Goal: Transaction & Acquisition: Book appointment/travel/reservation

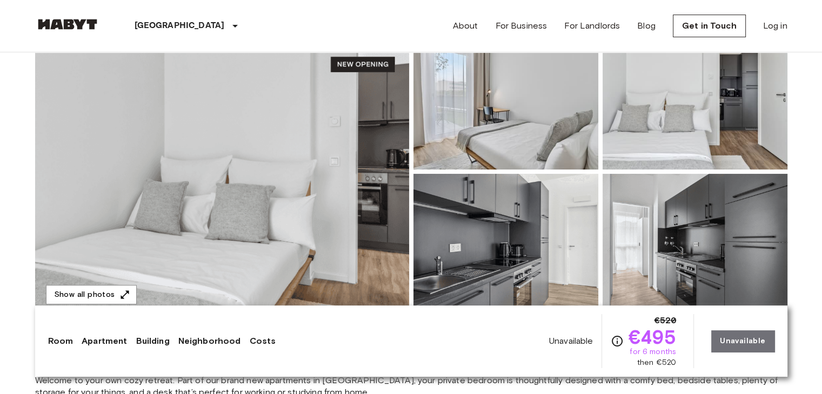
scroll to position [140, 0]
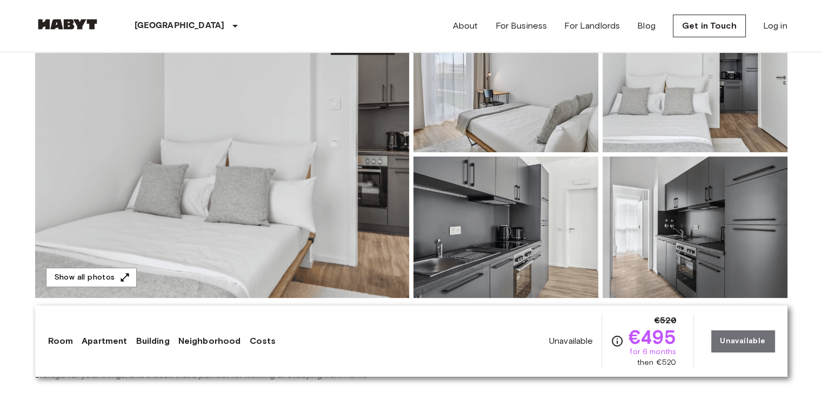
click at [241, 234] on img at bounding box center [222, 154] width 374 height 287
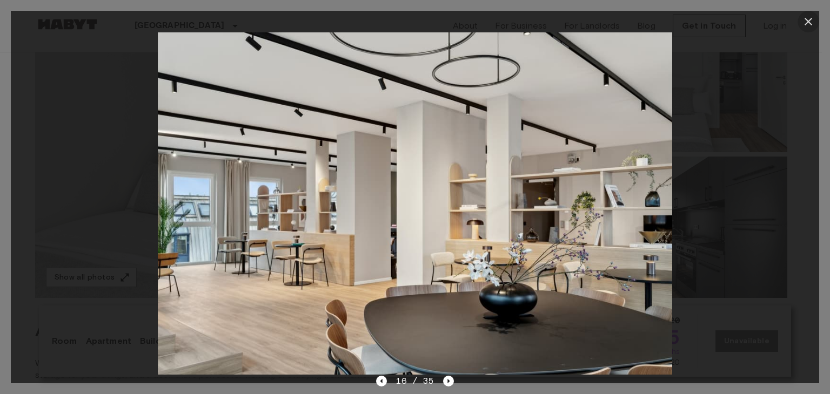
click at [807, 22] on icon "button" at bounding box center [809, 22] width 8 height 8
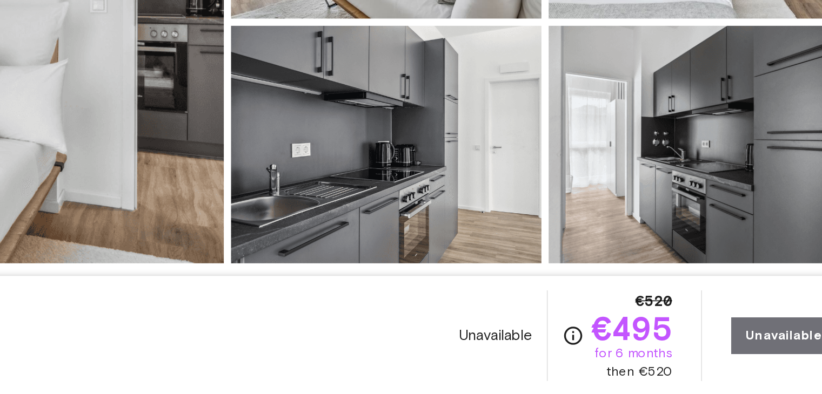
click at [660, 364] on span "then €520" at bounding box center [656, 363] width 39 height 11
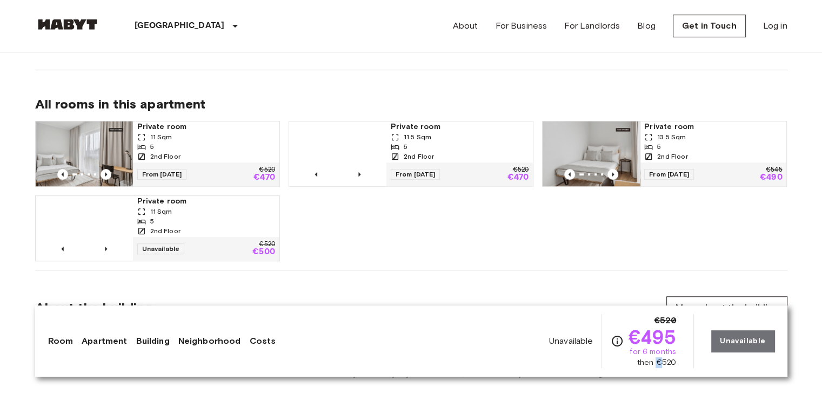
scroll to position [742, 0]
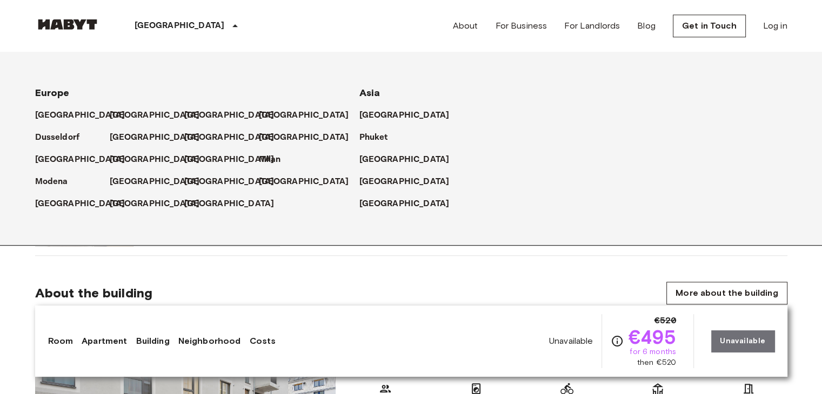
click at [48, 169] on div "Modena" at bounding box center [72, 177] width 75 height 22
click at [50, 166] on div "Modena" at bounding box center [72, 177] width 75 height 22
click at [45, 163] on p "[GEOGRAPHIC_DATA]" at bounding box center [82, 159] width 90 height 13
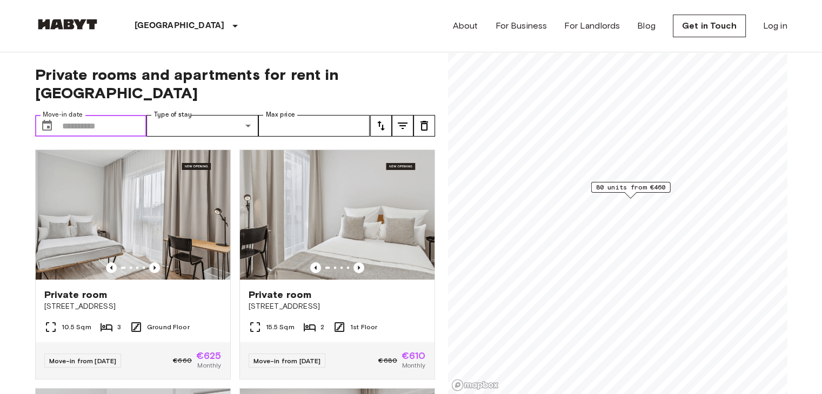
click at [113, 115] on input "Move-in date" at bounding box center [104, 126] width 85 height 22
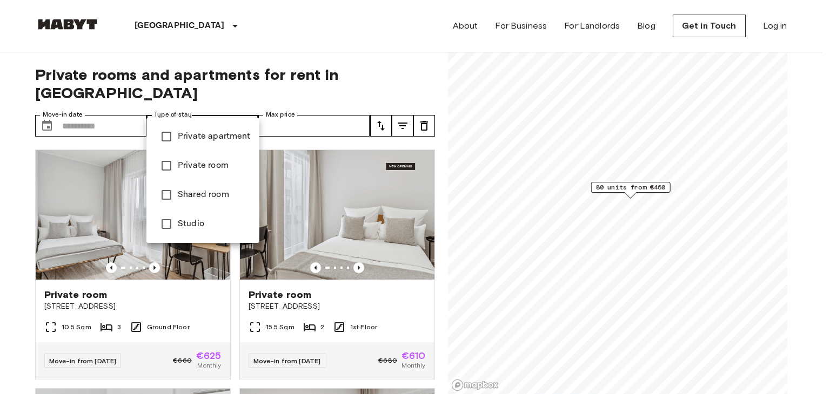
click at [401, 79] on div at bounding box center [415, 197] width 830 height 394
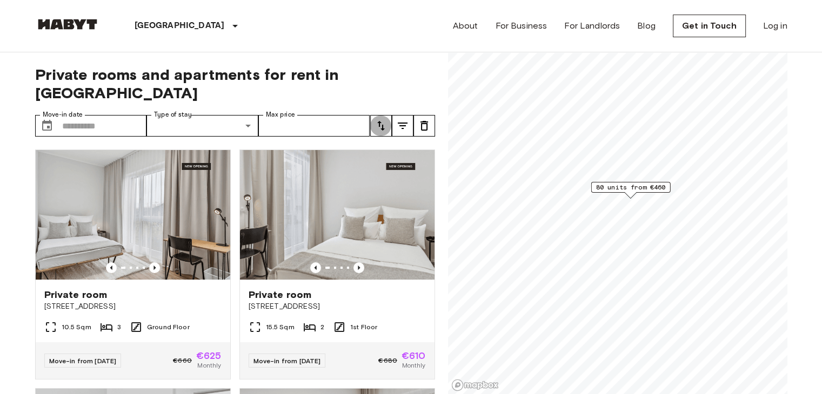
click at [376, 115] on button "tune" at bounding box center [381, 126] width 22 height 22
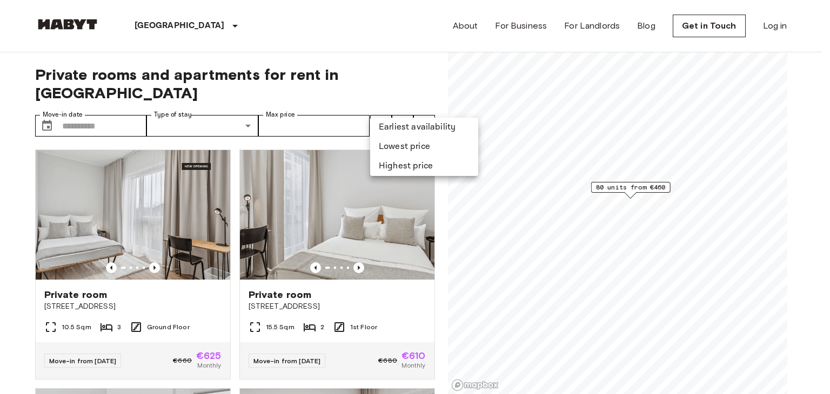
click at [413, 129] on li "Earliest availability" at bounding box center [424, 127] width 108 height 19
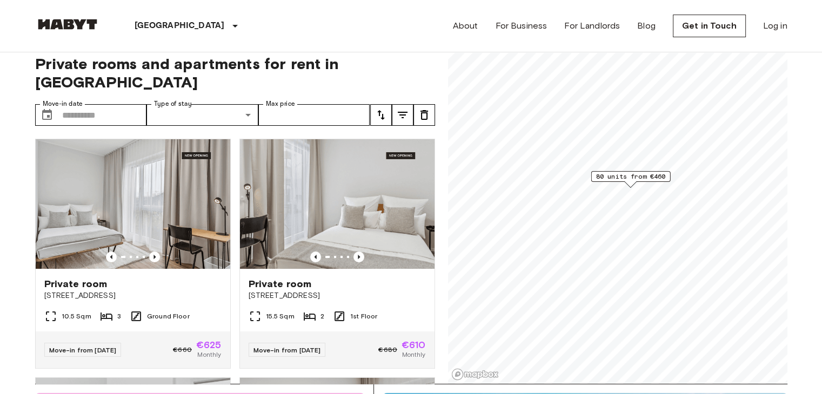
scroll to position [11, 0]
